Goal: Information Seeking & Learning: Learn about a topic

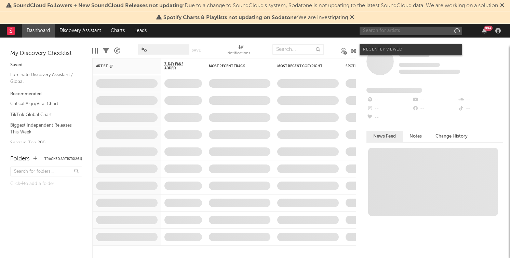
click at [375, 35] on input "text" at bounding box center [411, 31] width 103 height 9
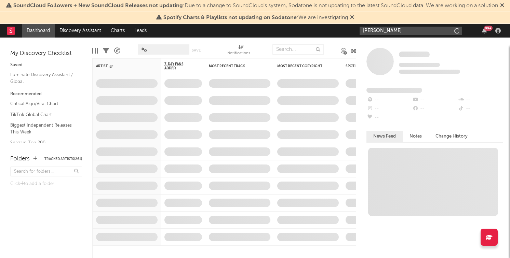
type input "[PERSON_NAME]"
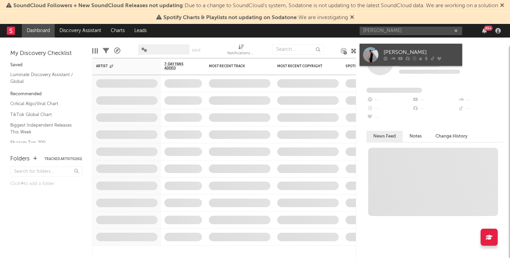
click at [377, 50] on div at bounding box center [370, 54] width 15 height 15
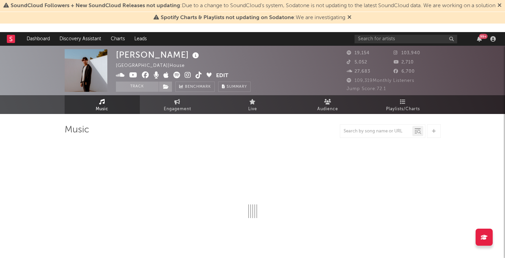
select select "6m"
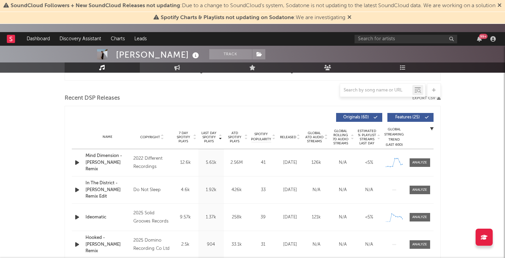
scroll to position [266, 0]
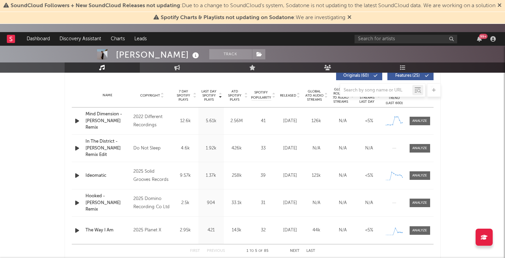
click at [206, 101] on span "Last Day Spotify Plays" at bounding box center [209, 96] width 18 height 12
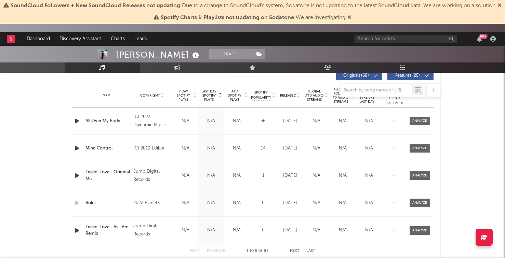
click at [206, 101] on span "Last Day Spotify Plays" at bounding box center [209, 96] width 18 height 12
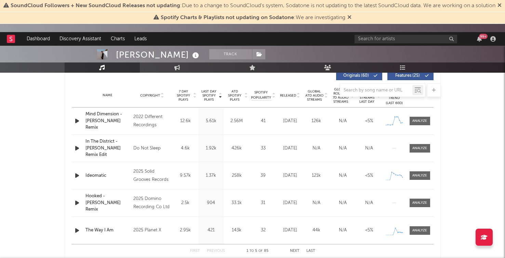
click at [286, 95] on div at bounding box center [253, 90] width 376 height 14
click at [295, 97] on div at bounding box center [253, 90] width 376 height 14
click at [294, 98] on div "Name Copyright Label Album Names Composer Names 7 Day Spotify Plays Last Day Sp…" at bounding box center [253, 96] width 362 height 24
click at [294, 97] on span "Released" at bounding box center [288, 96] width 16 height 4
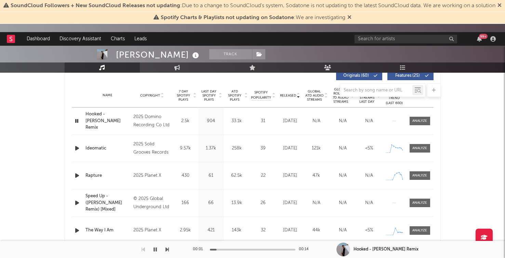
click at [74, 124] on icon "button" at bounding box center [77, 121] width 6 height 9
